Goal: Navigation & Orientation: Find specific page/section

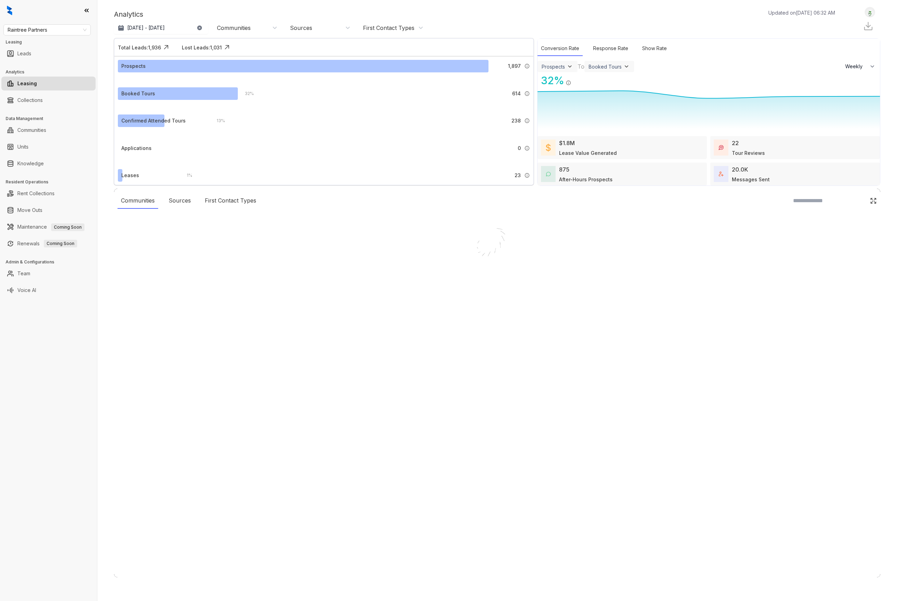
select select "******"
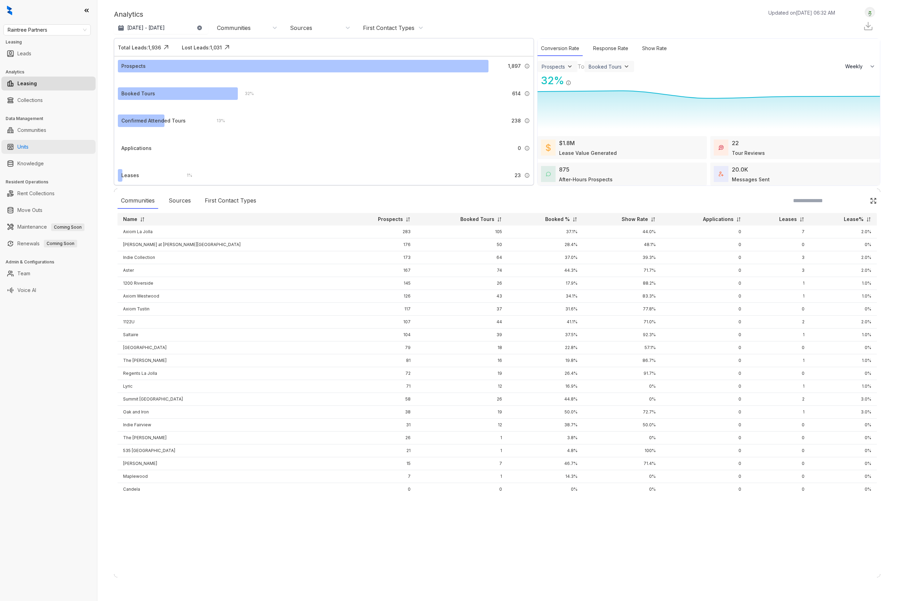
click at [29, 147] on link "Units" at bounding box center [22, 147] width 11 height 14
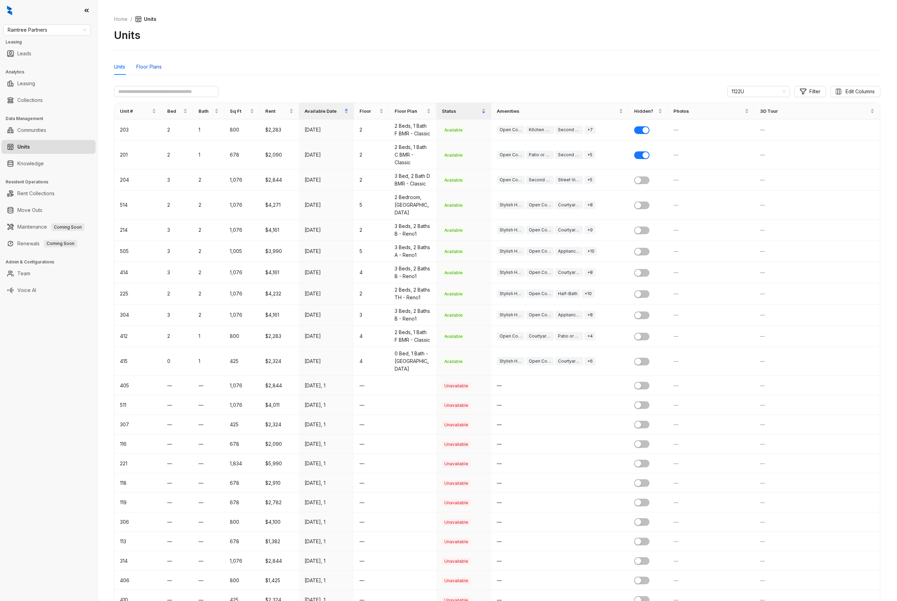
click at [146, 66] on div "Floor Plans" at bounding box center [148, 67] width 25 height 8
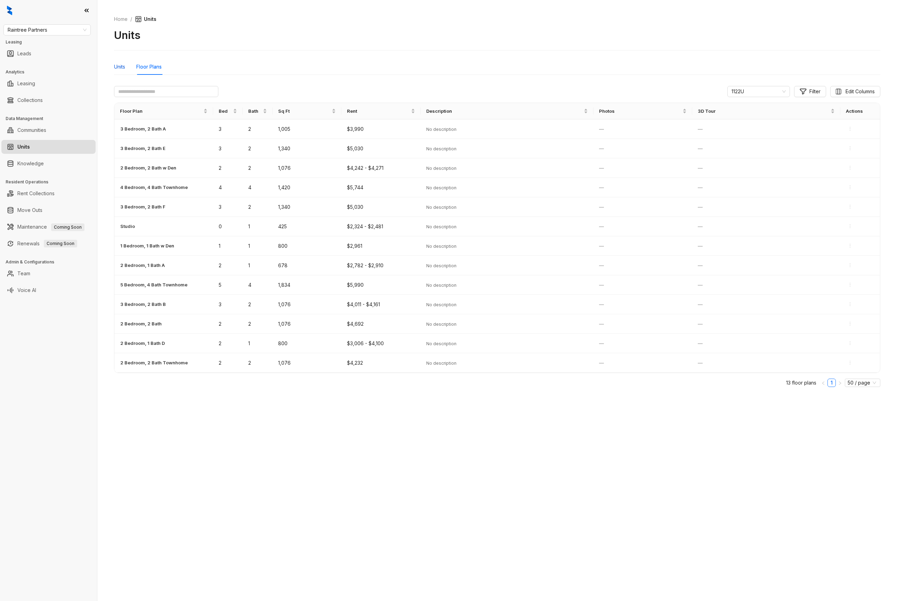
click at [117, 66] on div "Units" at bounding box center [119, 67] width 11 height 8
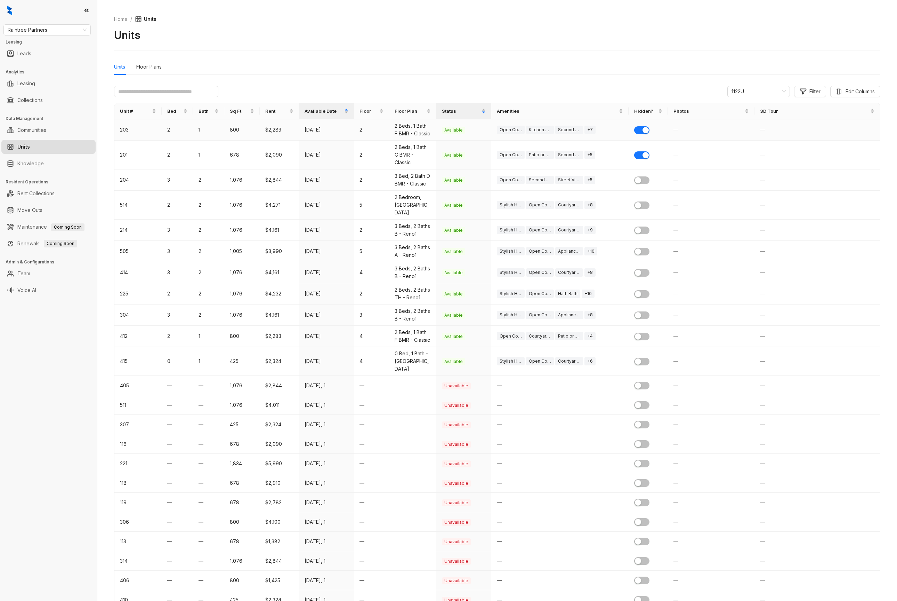
click at [669, 131] on td "—" at bounding box center [711, 129] width 86 height 21
click at [156, 63] on div "Floor Plans" at bounding box center [148, 67] width 25 height 8
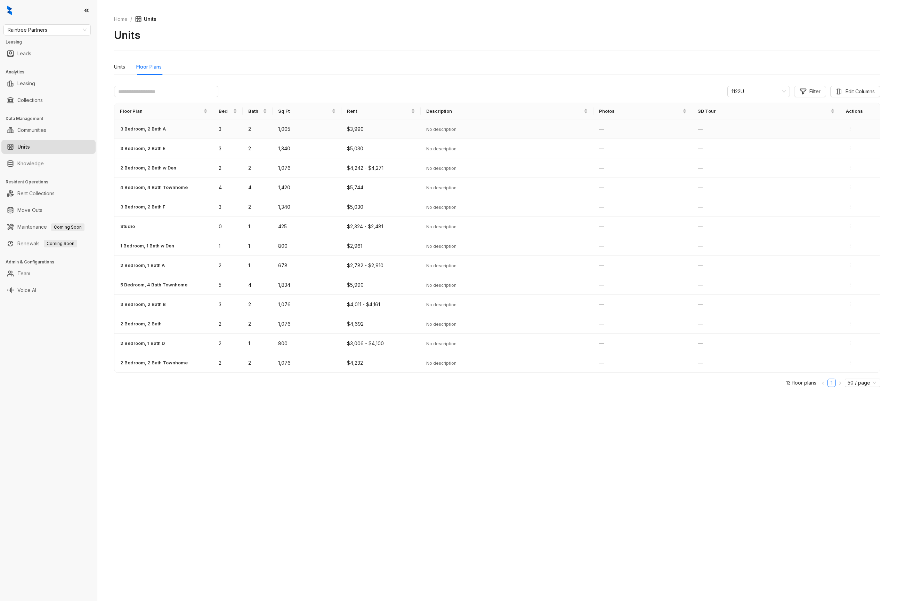
click at [609, 127] on td "—" at bounding box center [643, 128] width 99 height 19
drag, startPoint x: 595, startPoint y: 129, endPoint x: 601, endPoint y: 129, distance: 5.2
click at [597, 129] on td "—" at bounding box center [643, 128] width 99 height 19
click at [120, 69] on div "Units" at bounding box center [119, 67] width 11 height 8
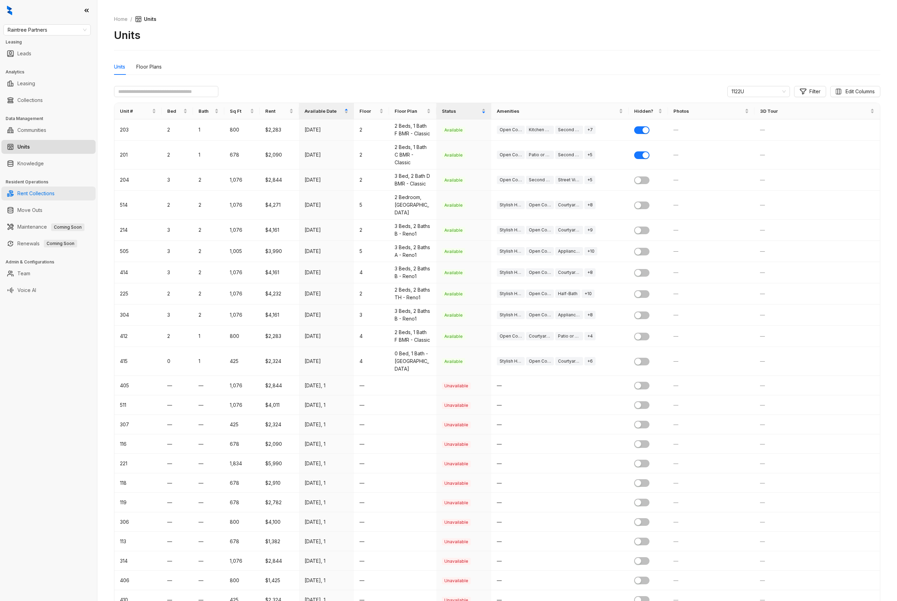
click at [50, 194] on link "Rent Collections" at bounding box center [35, 193] width 37 height 14
click at [43, 31] on span "Raintree Partners" at bounding box center [47, 30] width 79 height 10
type input "**"
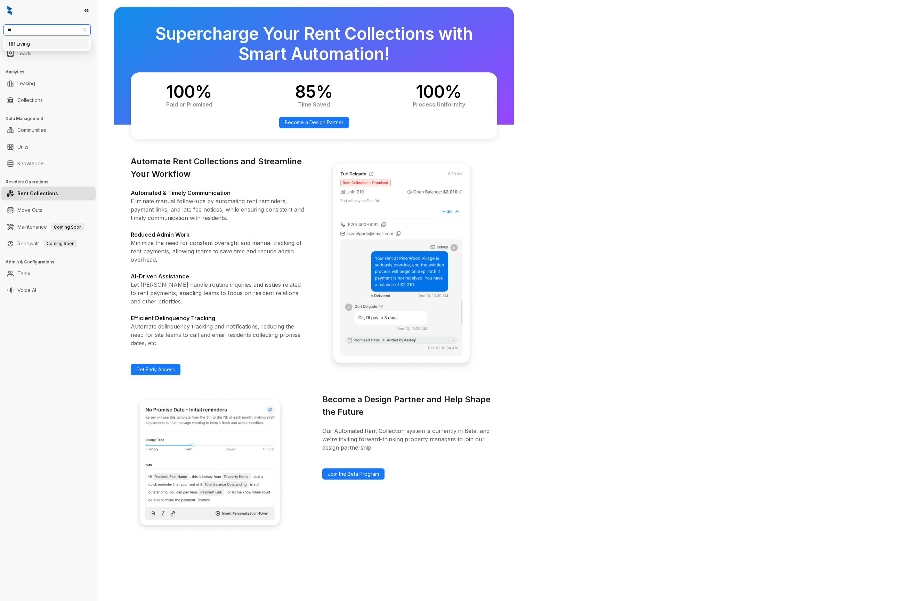
click at [34, 41] on div "RR Living" at bounding box center [47, 44] width 76 height 8
click at [75, 28] on span "RR Living" at bounding box center [47, 30] width 79 height 10
type input "***"
click at [63, 47] on div "Case and Associates" at bounding box center [47, 44] width 76 height 8
click at [42, 207] on link "Move Outs" at bounding box center [29, 210] width 25 height 14
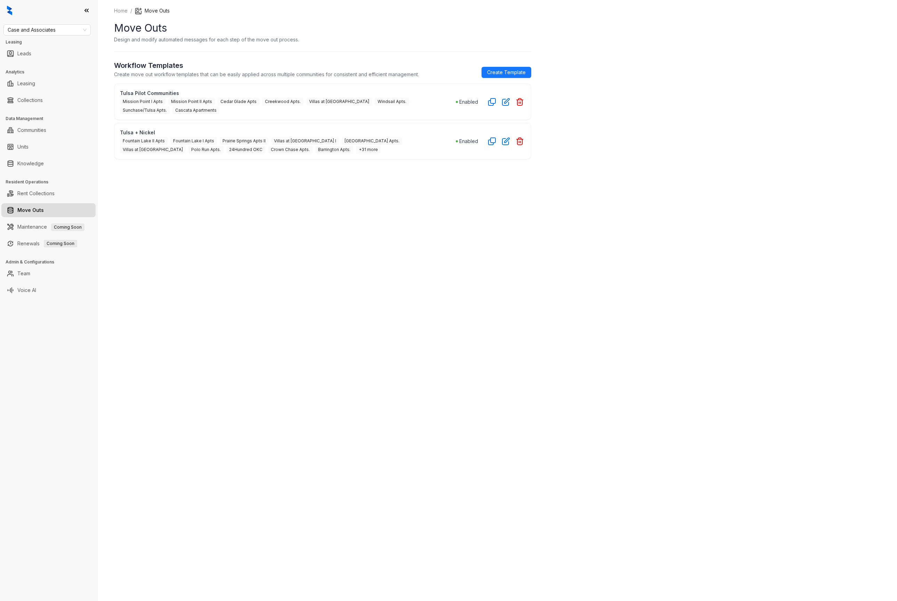
click at [41, 183] on h3 "Resident Operations" at bounding box center [51, 182] width 91 height 6
click at [44, 191] on link "Rent Collections" at bounding box center [35, 193] width 37 height 14
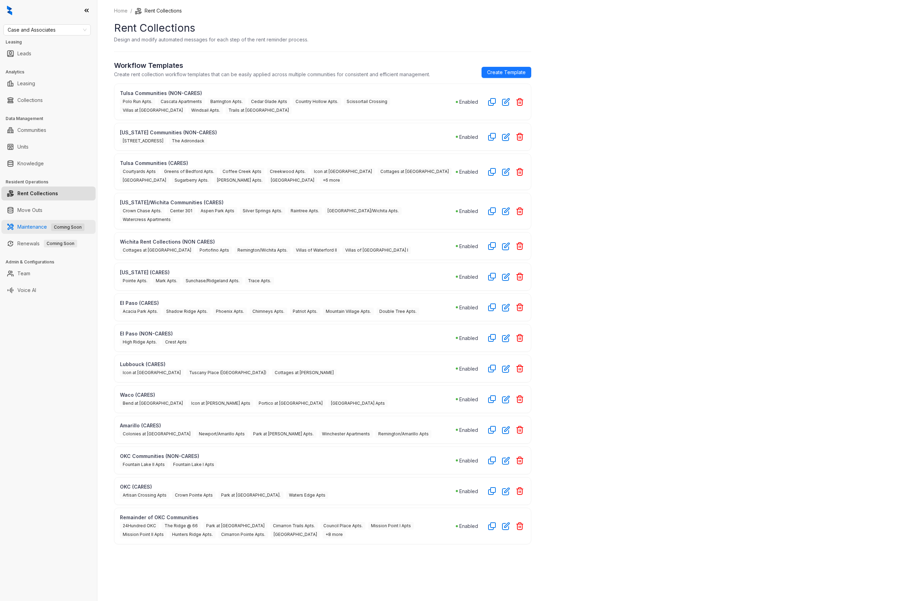
click at [43, 224] on link "Maintenance Coming Soon" at bounding box center [50, 227] width 67 height 6
click at [25, 58] on link "Leads" at bounding box center [24, 54] width 14 height 14
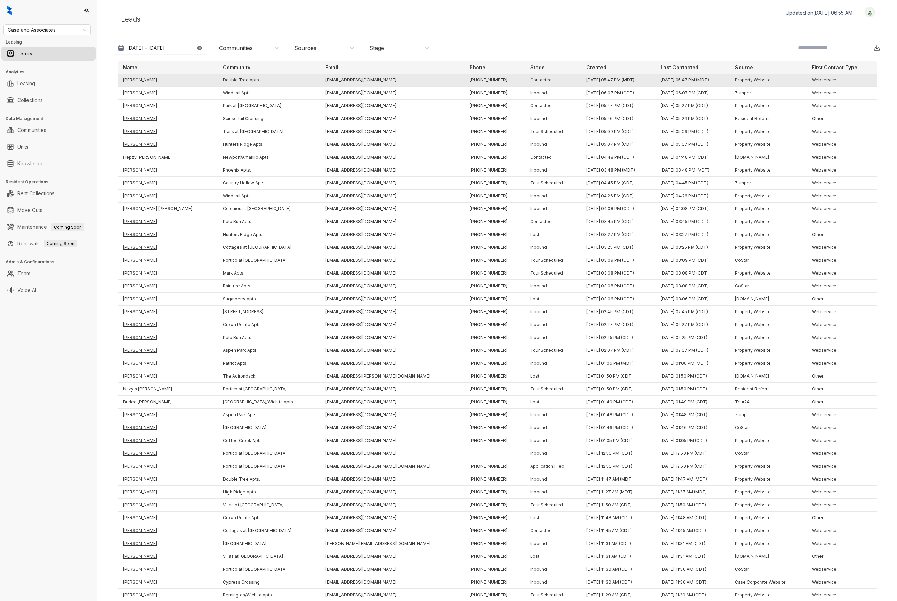
click at [148, 79] on td "[PERSON_NAME]" at bounding box center [168, 80] width 100 height 13
